Goal: Task Accomplishment & Management: Use online tool/utility

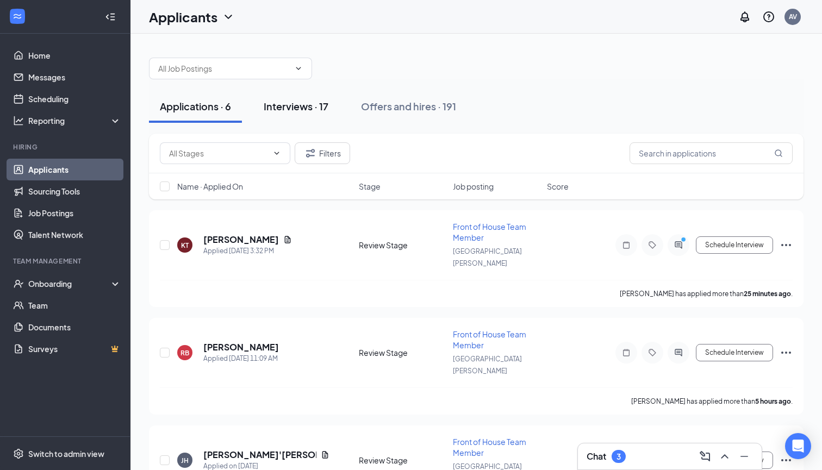
click at [292, 112] on div "Interviews · 17" at bounding box center [296, 106] width 65 height 14
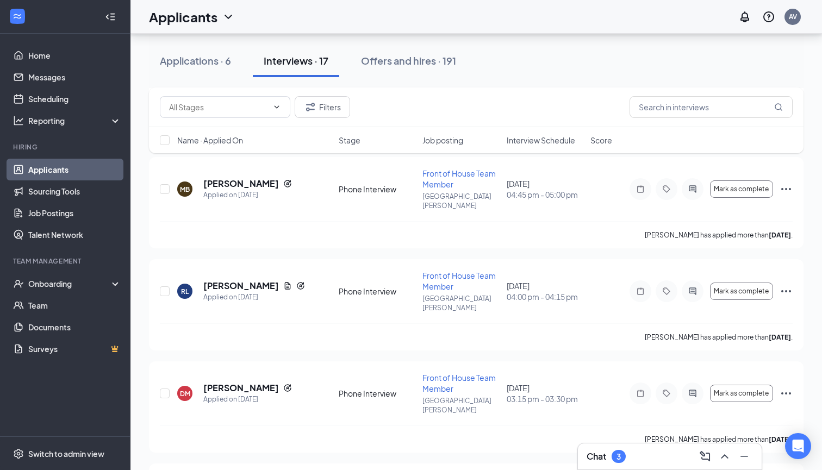
scroll to position [866, 0]
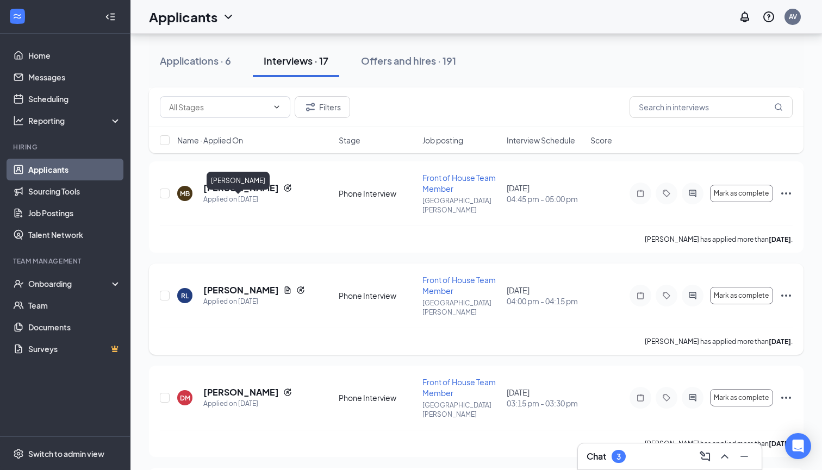
click at [244, 284] on h5 "[PERSON_NAME]" at bounding box center [241, 290] width 76 height 12
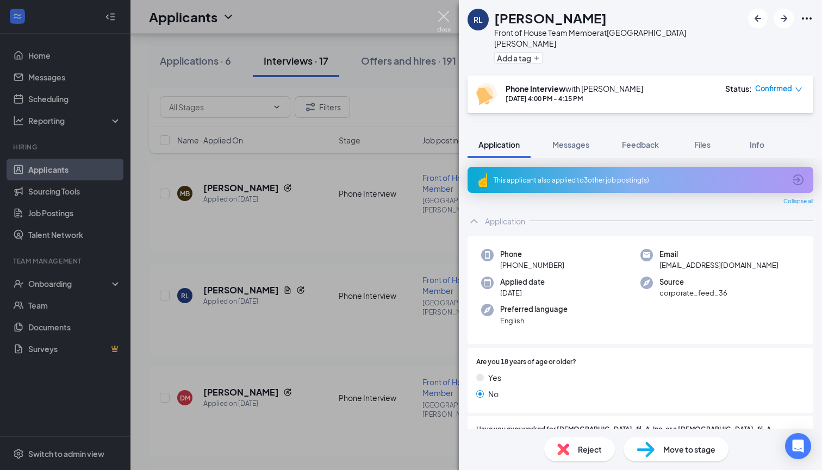
click at [440, 14] on img at bounding box center [444, 21] width 14 height 21
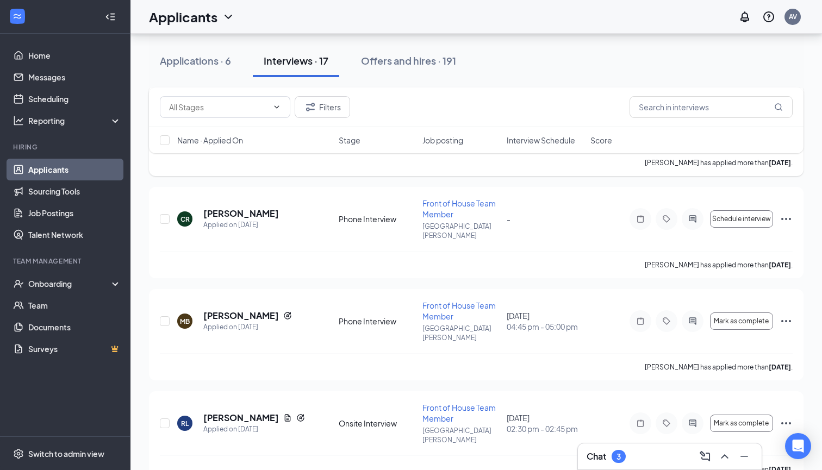
scroll to position [772, 0]
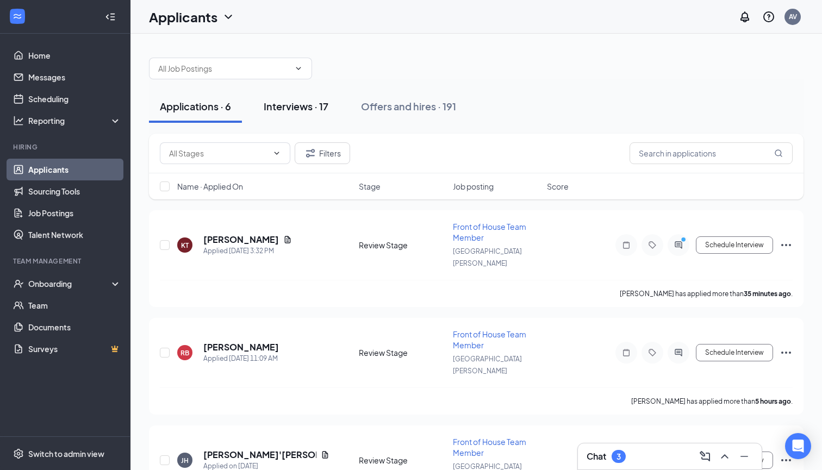
click at [288, 107] on div "Interviews · 17" at bounding box center [296, 106] width 65 height 14
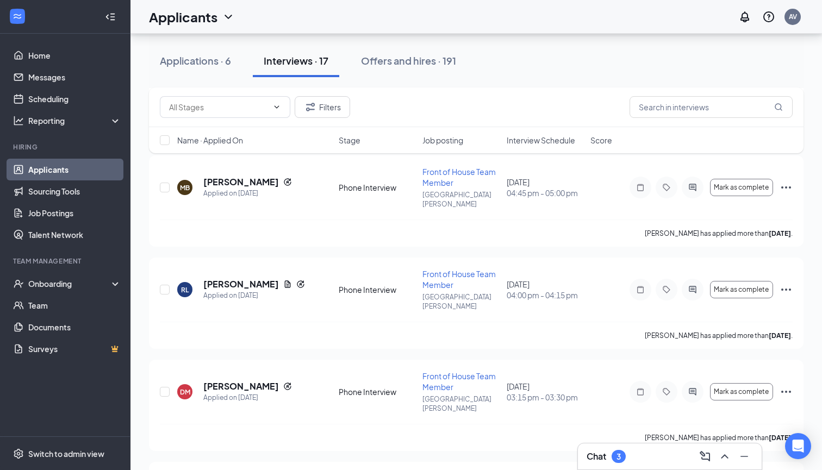
scroll to position [869, 0]
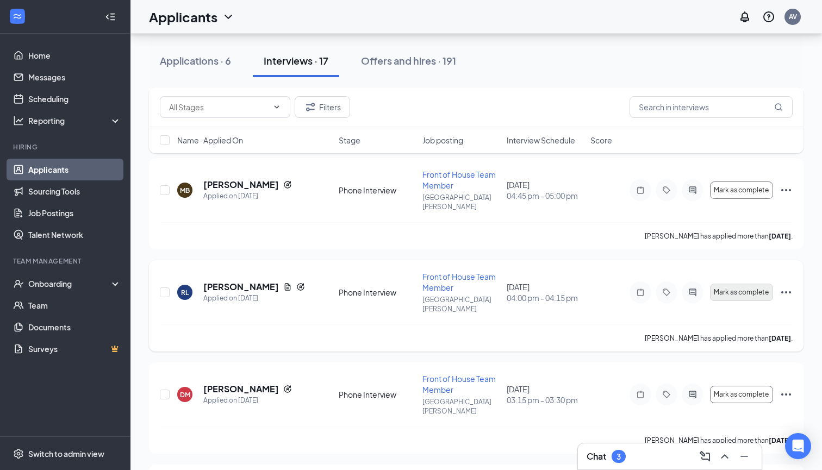
click at [750, 289] on span "Mark as complete" at bounding box center [740, 293] width 55 height 8
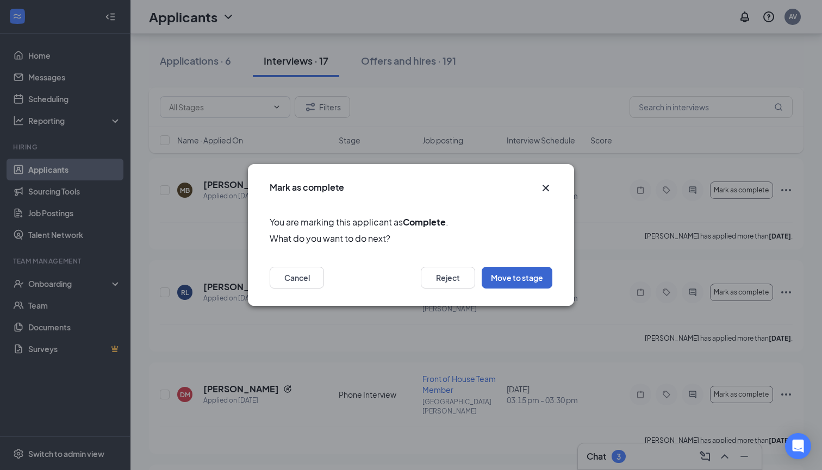
click at [518, 283] on button "Move to stage" at bounding box center [516, 278] width 71 height 22
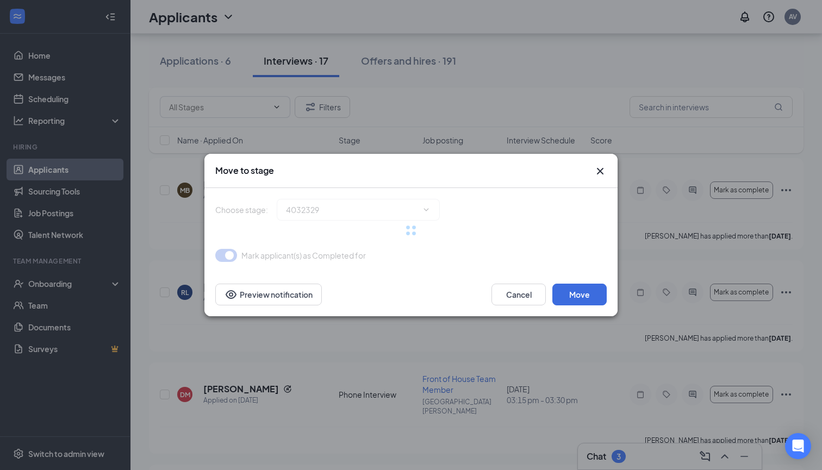
type input "Onsite Interview (next stage)"
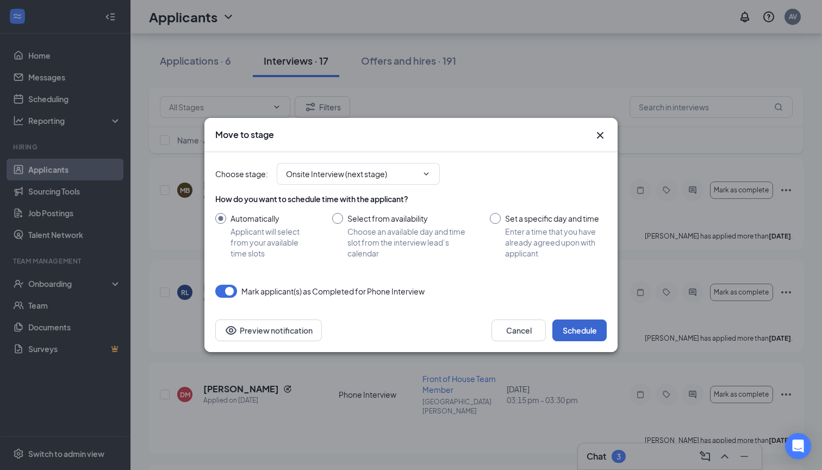
click at [588, 330] on button "Schedule" at bounding box center [579, 330] width 54 height 22
